Goal: Transaction & Acquisition: Obtain resource

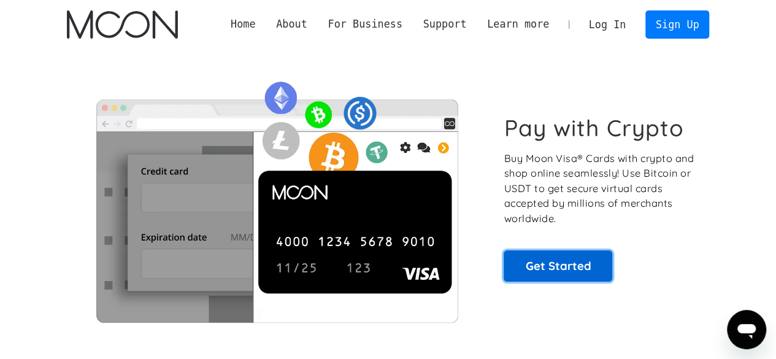
click at [557, 268] on link "Get Started" at bounding box center [558, 265] width 109 height 31
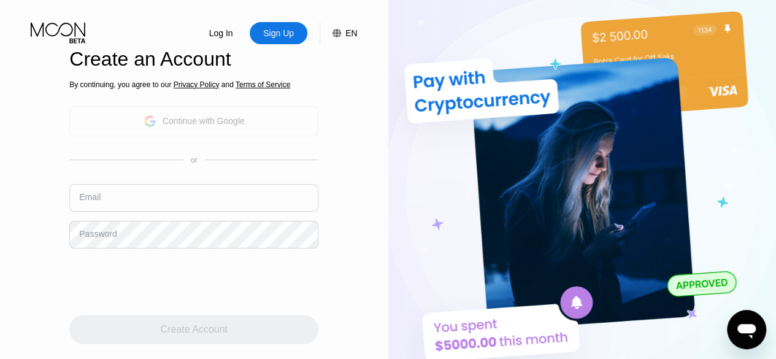
click at [226, 123] on div "Continue with Google" at bounding box center [204, 121] width 82 height 10
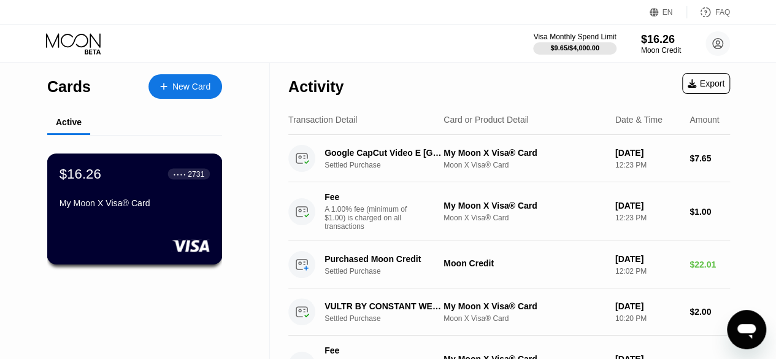
click at [142, 222] on div "$16.26 ● ● ● ● 2731 My Moon X Visa® Card" at bounding box center [135, 208] width 176 height 111
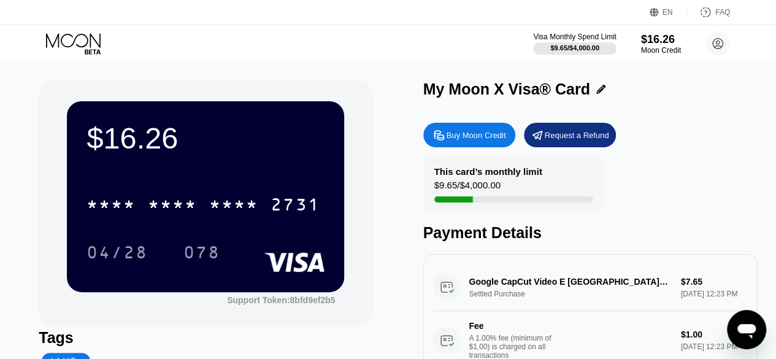
click at [470, 137] on div "Buy Moon Credit" at bounding box center [477, 135] width 60 height 10
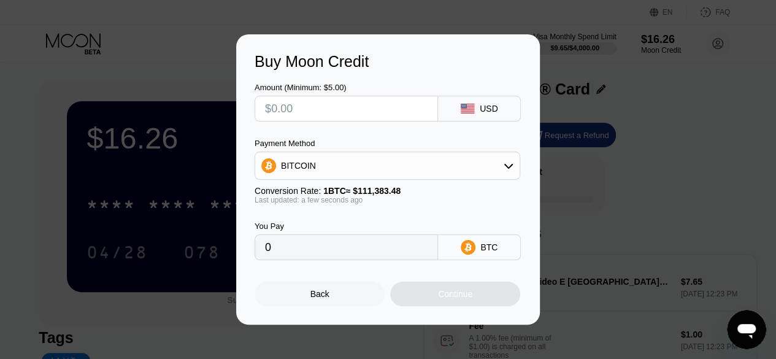
click at [314, 115] on input "text" at bounding box center [346, 108] width 163 height 25
type input "$8"
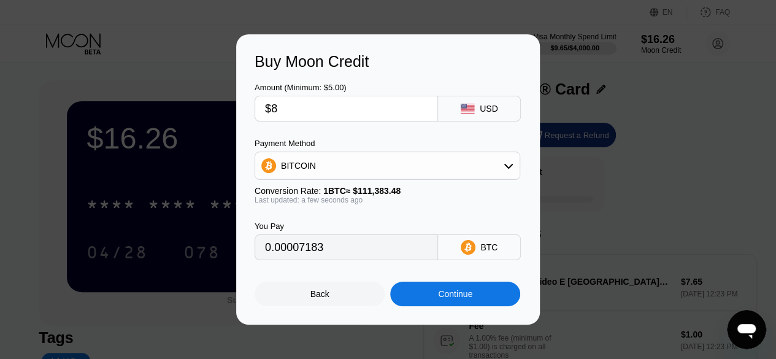
type input "0.00007183"
type input "$87"
type input "0.00078109"
type input "$87"
click at [501, 155] on div "BITCOIN" at bounding box center [387, 165] width 265 height 25
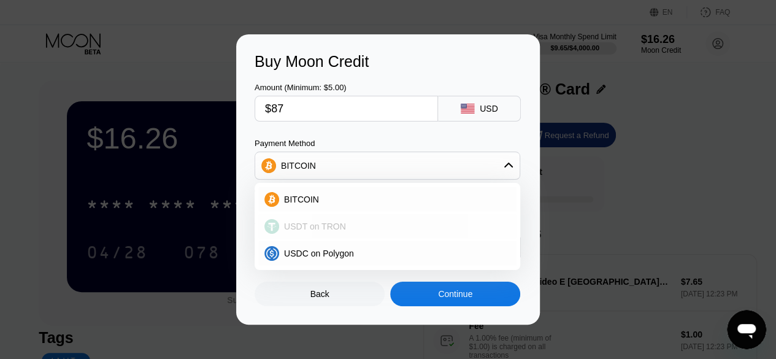
click at [330, 225] on span "USDT on TRON" at bounding box center [315, 227] width 62 height 10
type input "87.88"
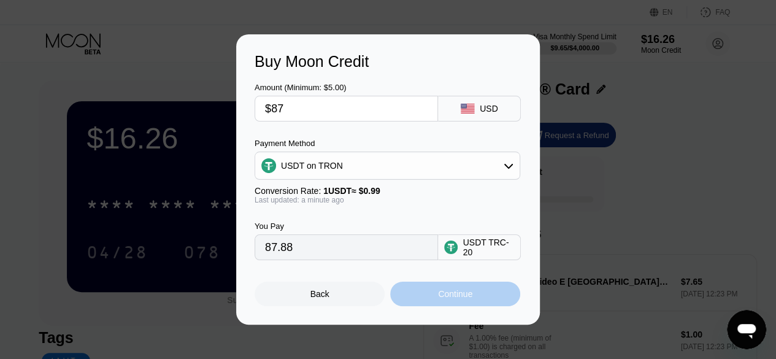
click at [463, 294] on div "Continue" at bounding box center [455, 294] width 34 height 10
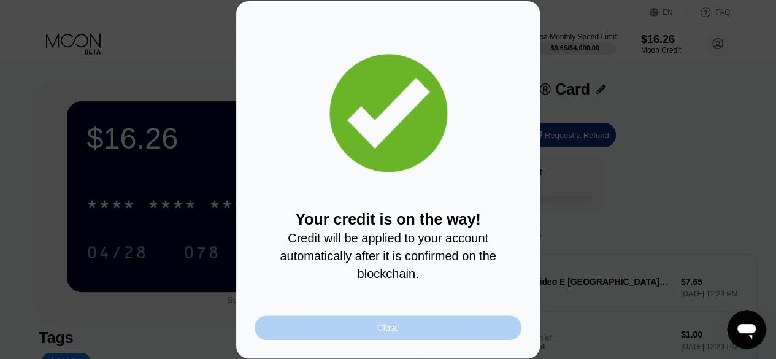
click at [464, 334] on div "Close" at bounding box center [388, 327] width 267 height 25
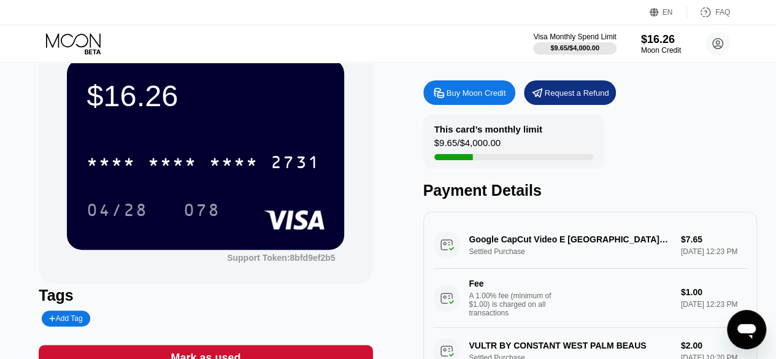
scroll to position [61, 0]
